Goal: Manage account settings

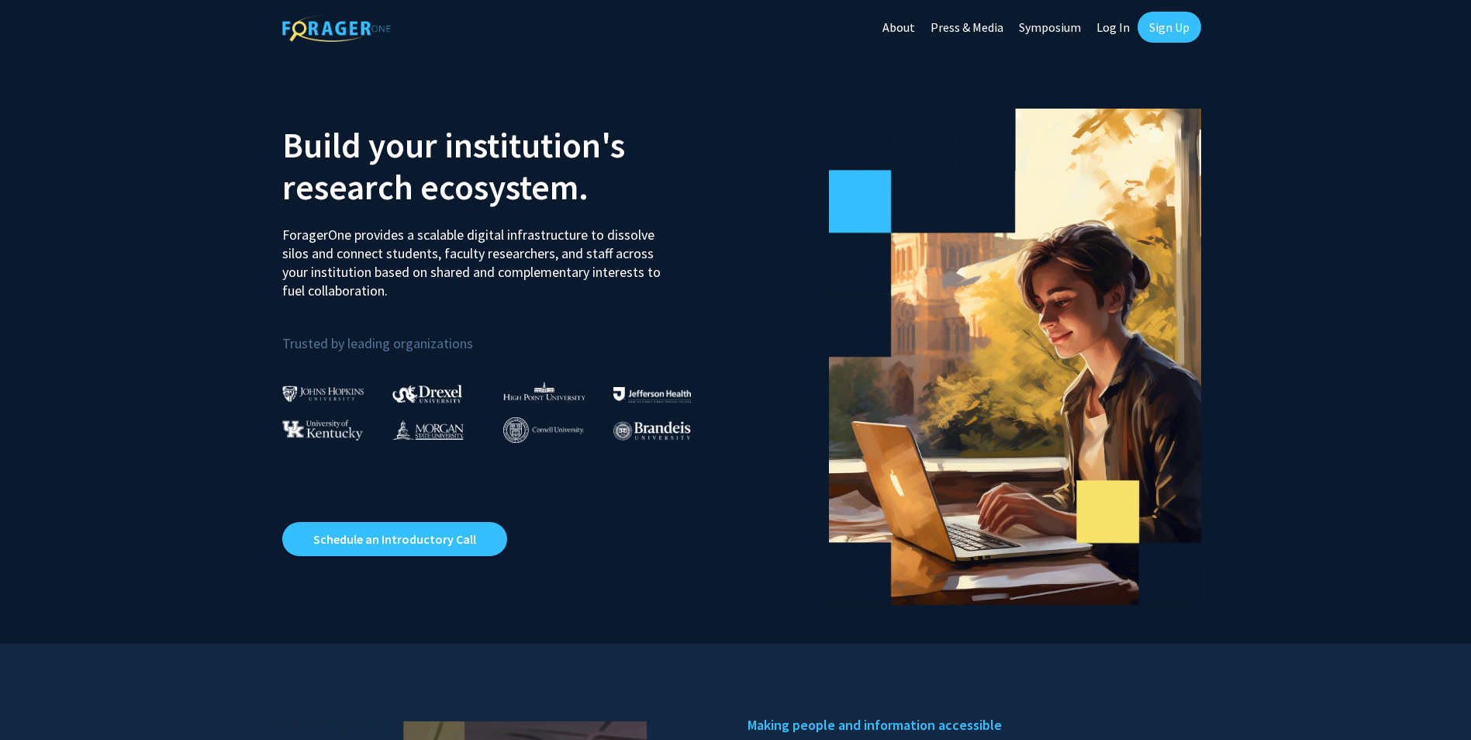
click at [1097, 31] on link "Log In" at bounding box center [1113, 27] width 49 height 54
select select
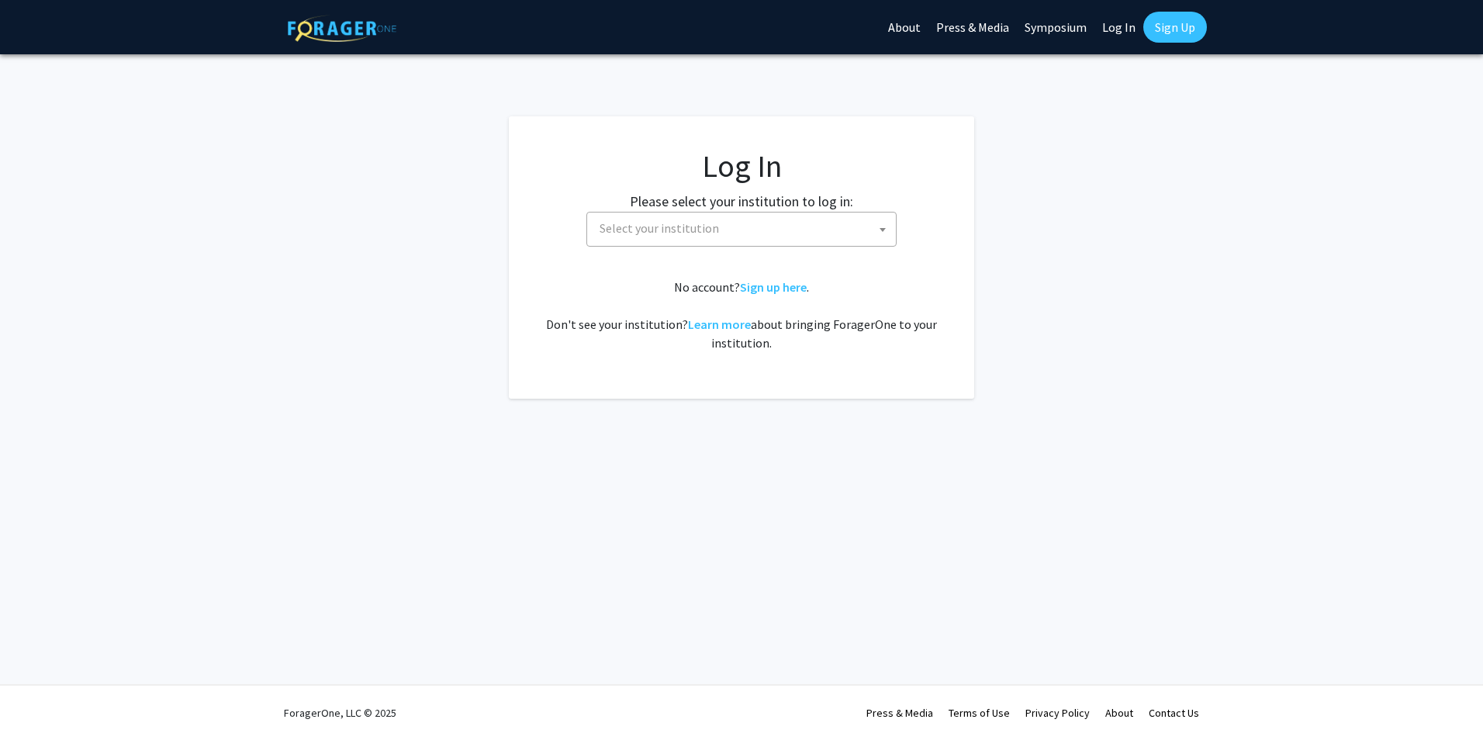
click at [801, 209] on label "Please select your institution to log in:" at bounding box center [741, 201] width 223 height 21
click at [810, 225] on span "Select your institution" at bounding box center [744, 228] width 302 height 32
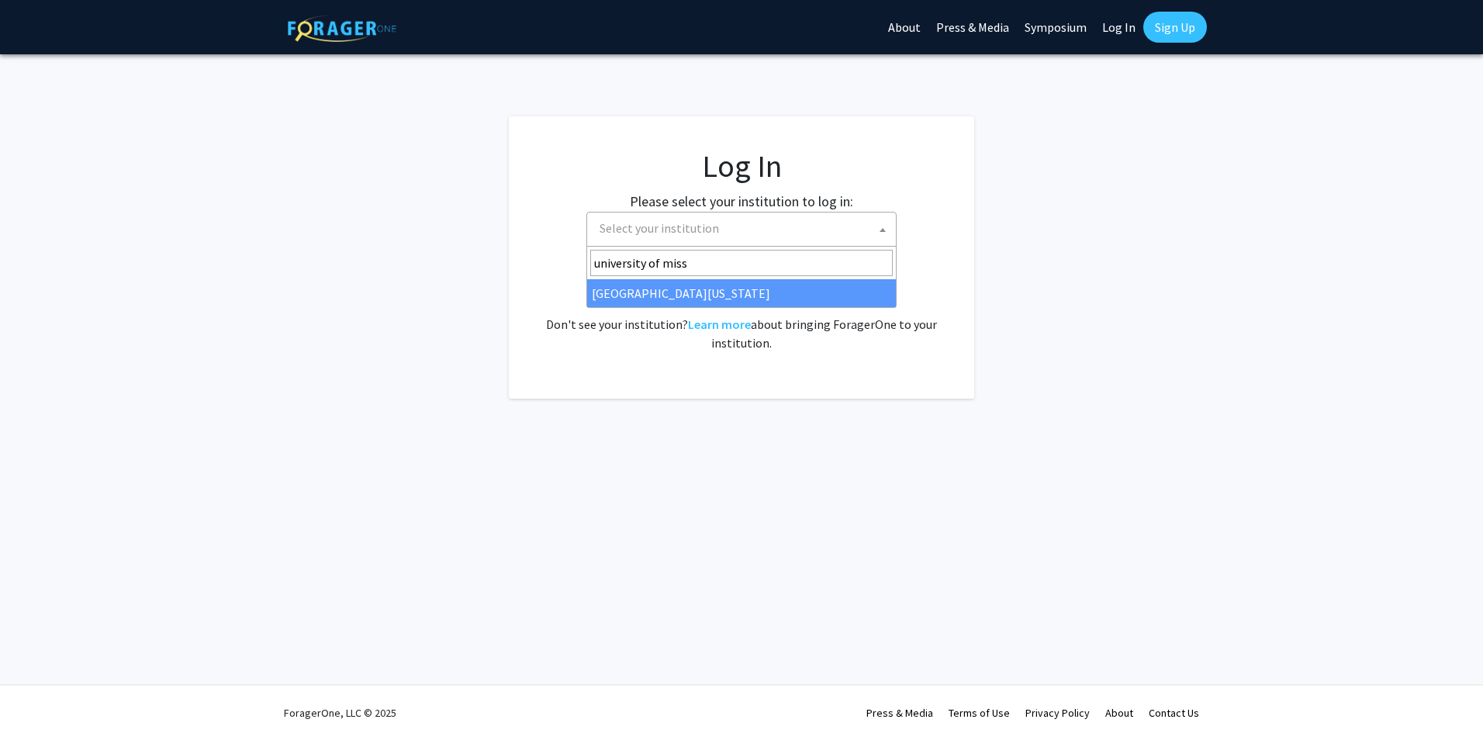
type input "university of miss"
select select "33"
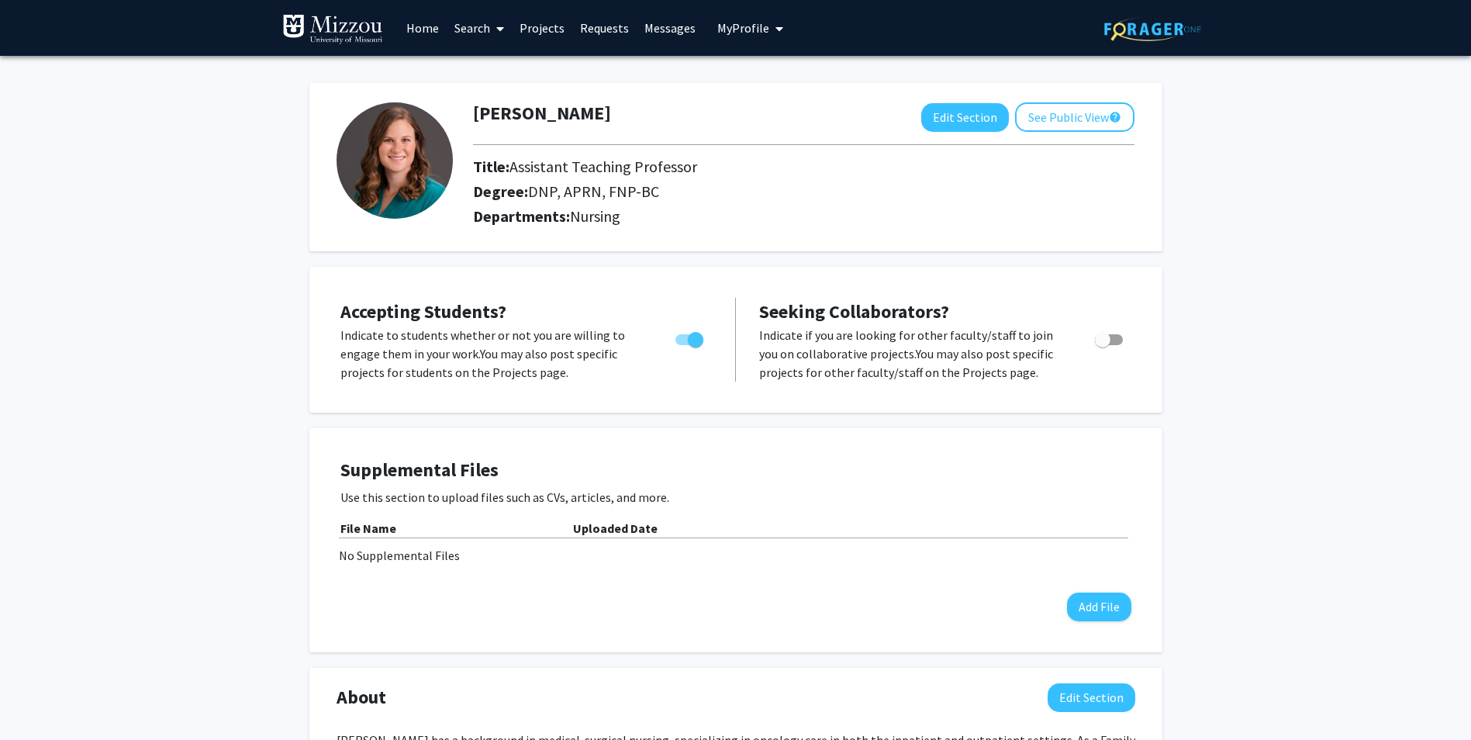
click at [695, 340] on span "Toggle" at bounding box center [696, 340] width 16 height 16
click at [683, 345] on input "Would you like to permit student requests?" at bounding box center [682, 345] width 1 height 1
checkbox input "false"
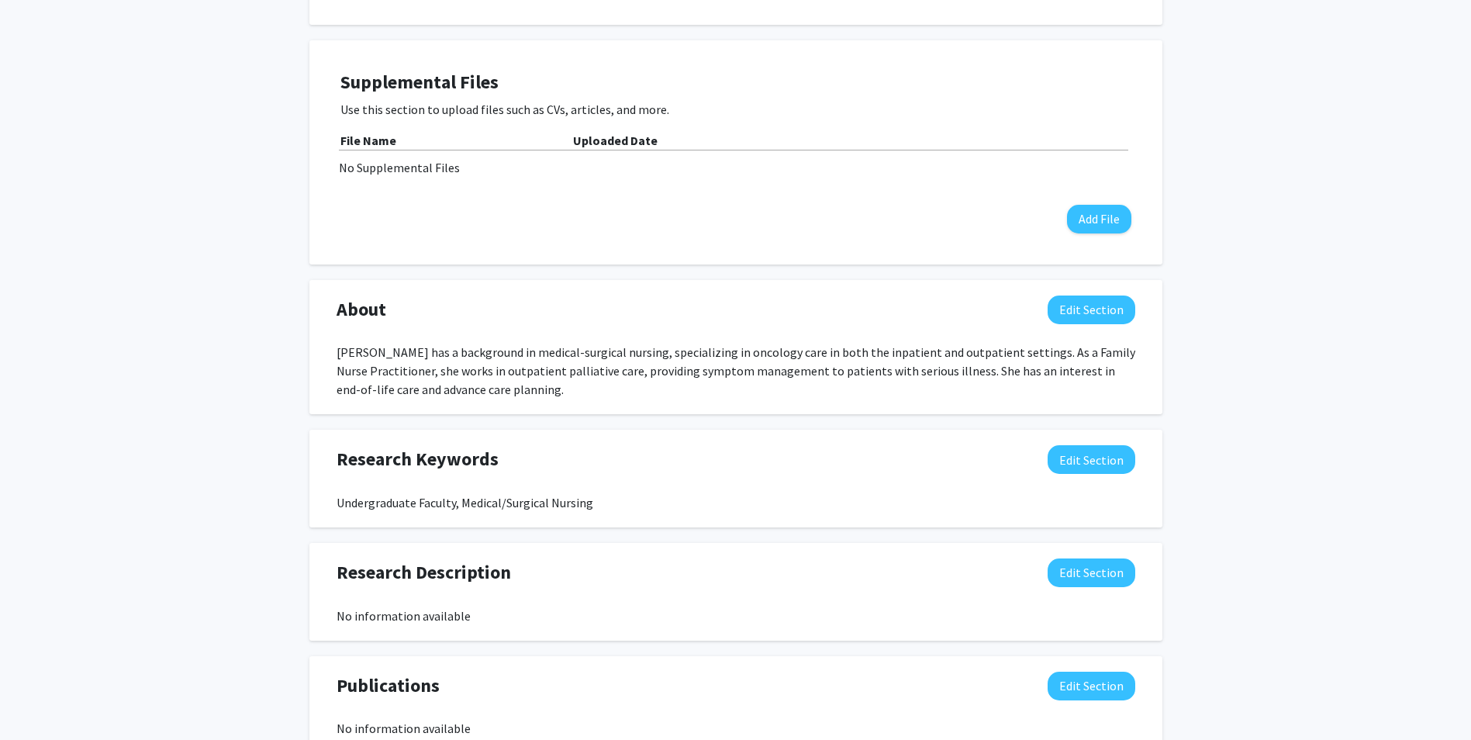
scroll to position [611, 0]
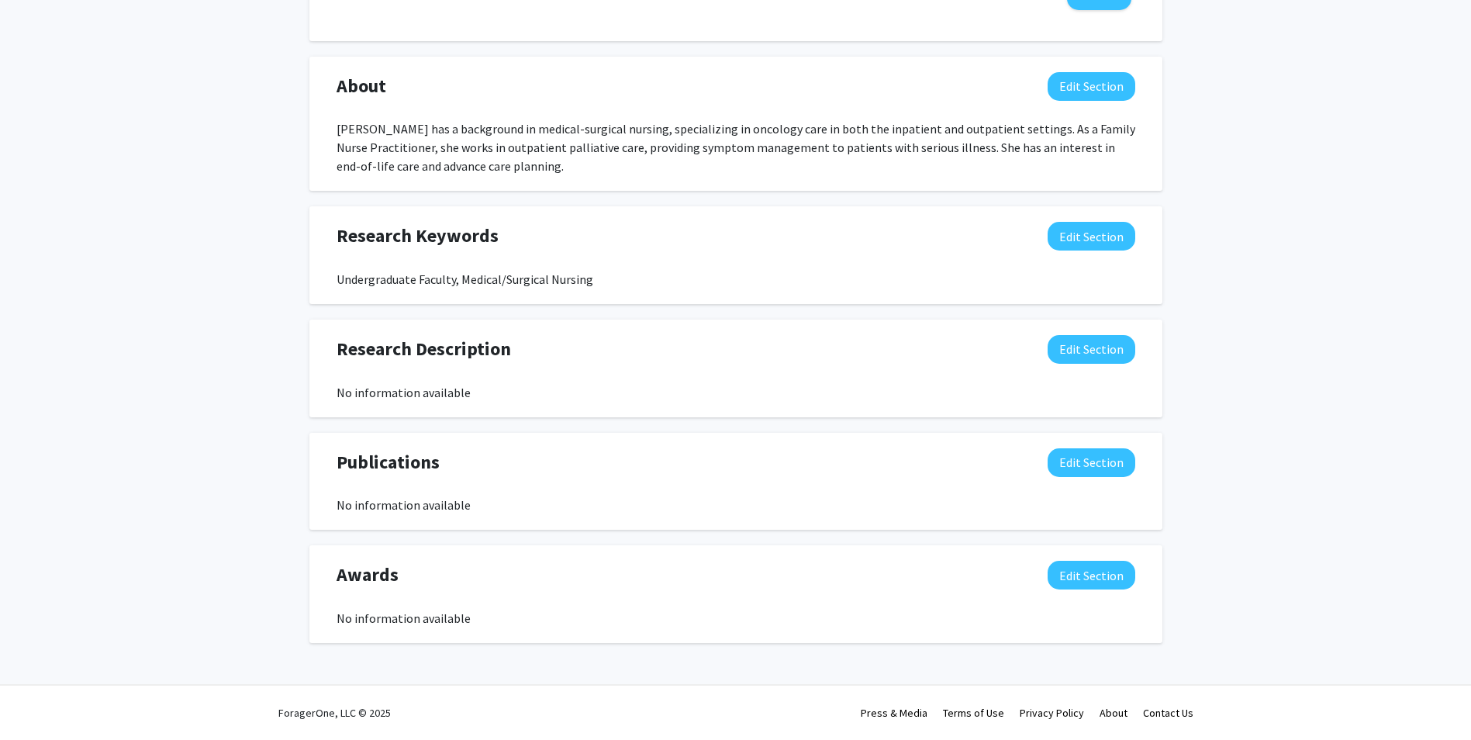
click at [566, 689] on div "ForagerOne, LLC © 2025 Press & Media Terms of Use Privacy Policy About Contact …" at bounding box center [736, 713] width 931 height 54
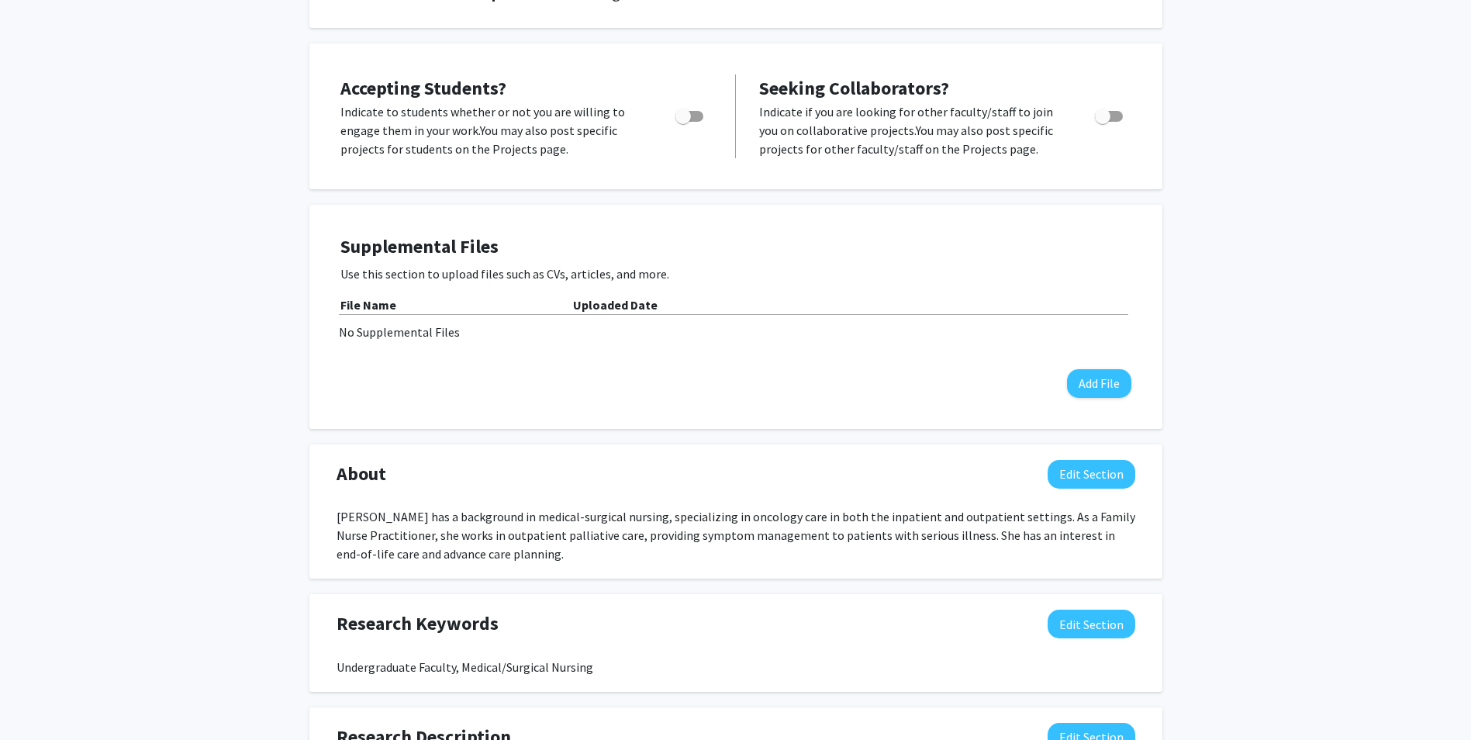
scroll to position [0, 0]
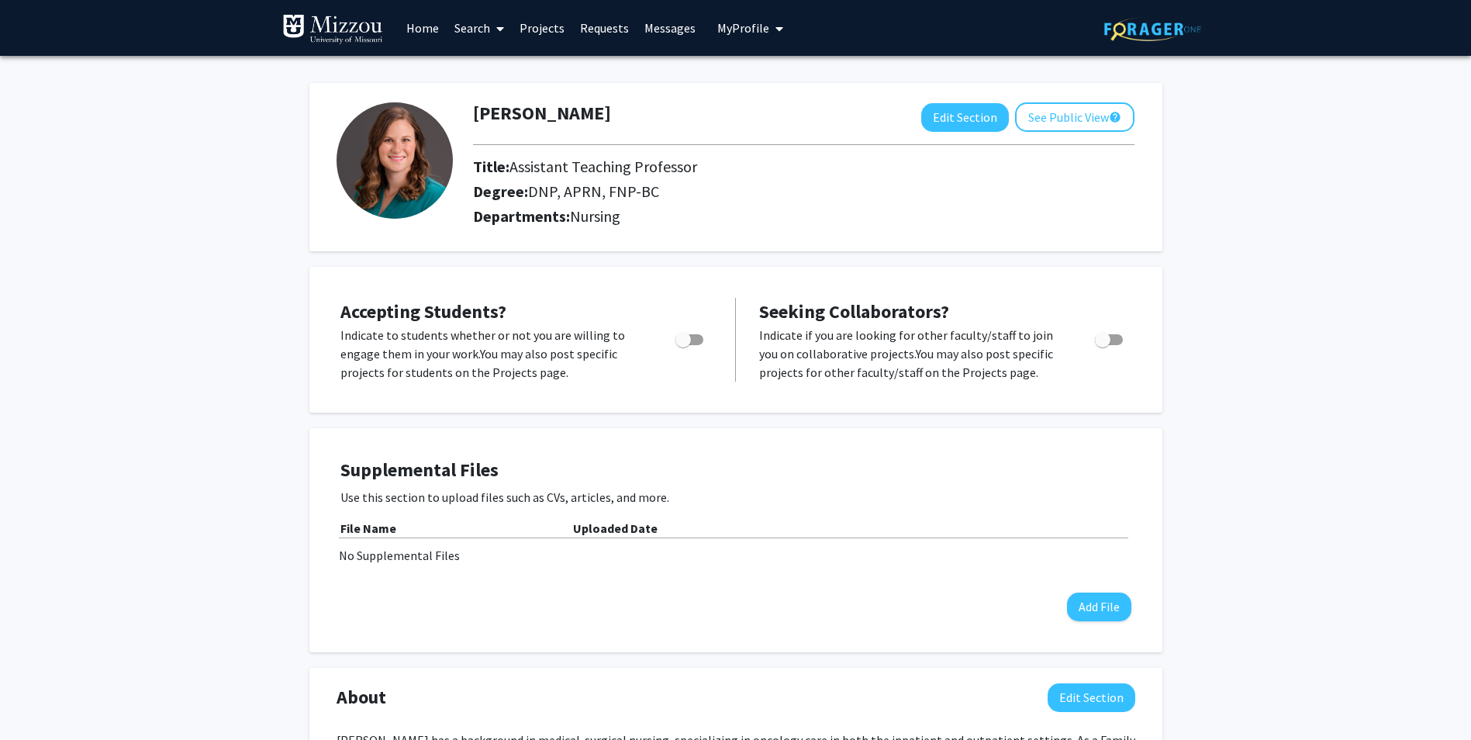
click at [1267, 254] on div "Lauren McDonald Edit Section See Public View help Title: Assistant Teaching Pro…" at bounding box center [735, 680] width 1471 height 1248
